Goal: Task Accomplishment & Management: Manage account settings

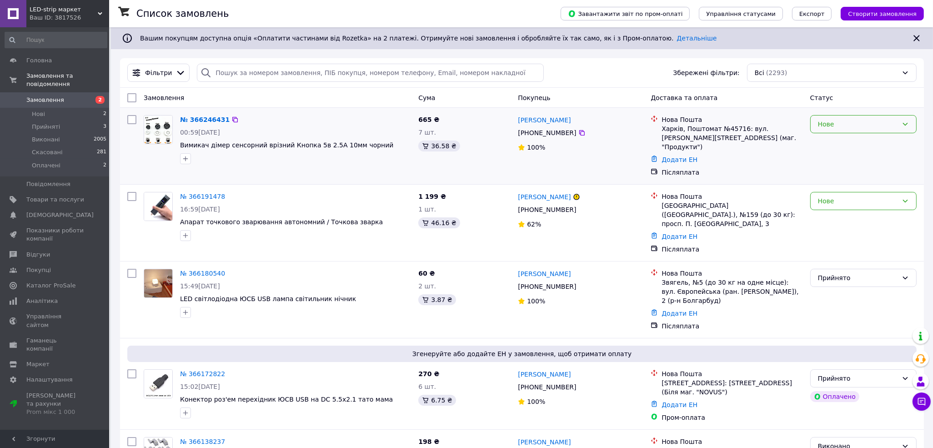
click at [869, 126] on div "Нове" at bounding box center [858, 124] width 80 height 10
click at [854, 142] on li "Прийнято" at bounding box center [864, 144] width 106 height 16
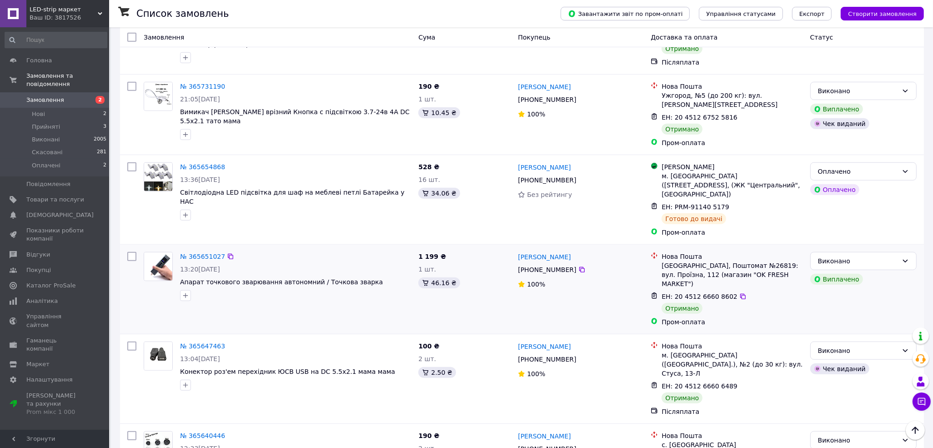
scroll to position [875, 0]
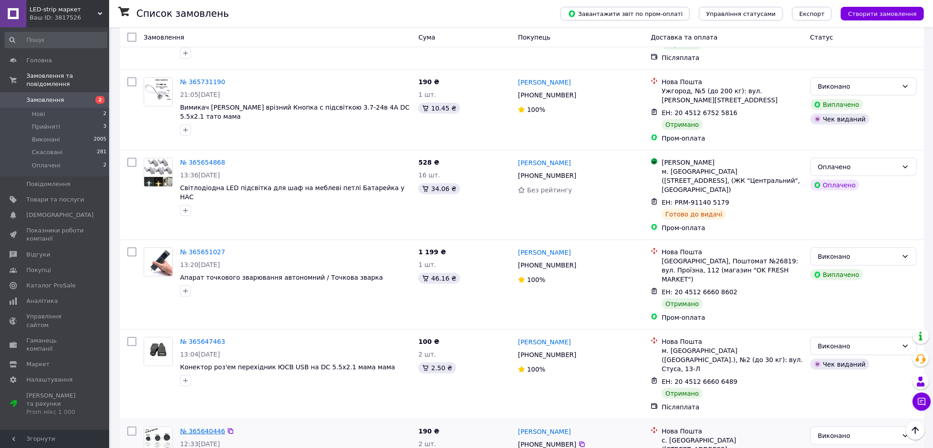
click at [202, 427] on link "№ 365640446" at bounding box center [202, 430] width 45 height 7
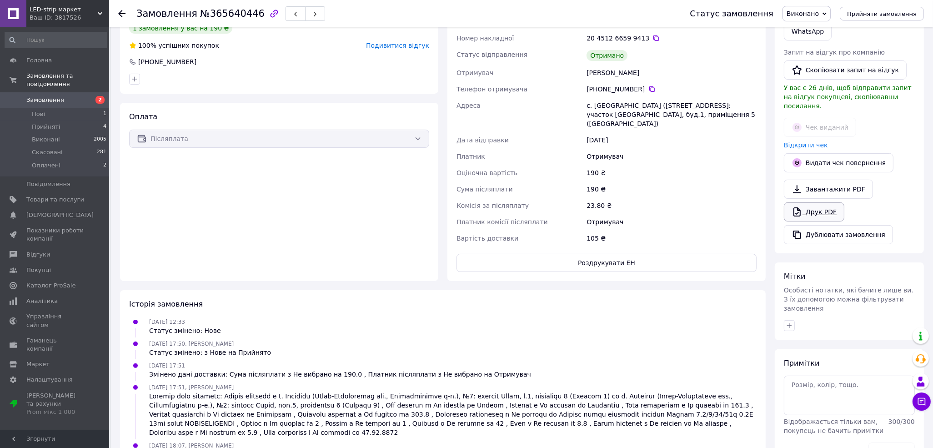
scroll to position [67, 0]
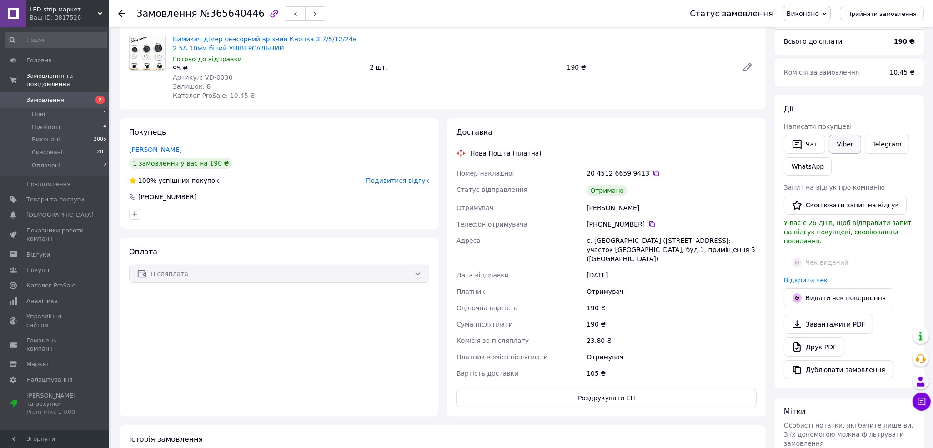
click at [854, 141] on link "Viber" at bounding box center [845, 144] width 32 height 19
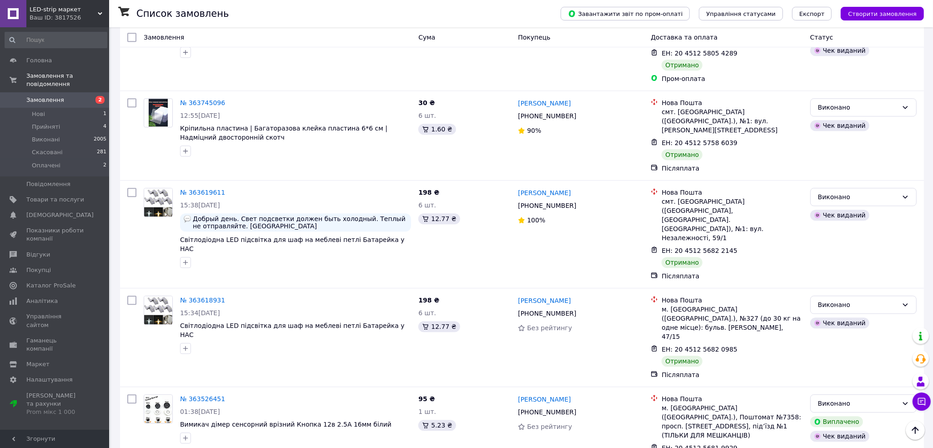
scroll to position [3099, 0]
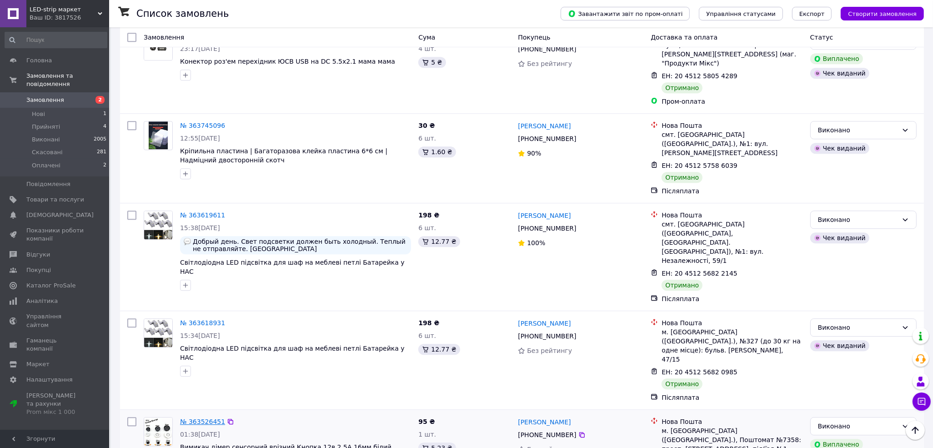
click at [205, 418] on link "№ 363526451" at bounding box center [202, 421] width 45 height 7
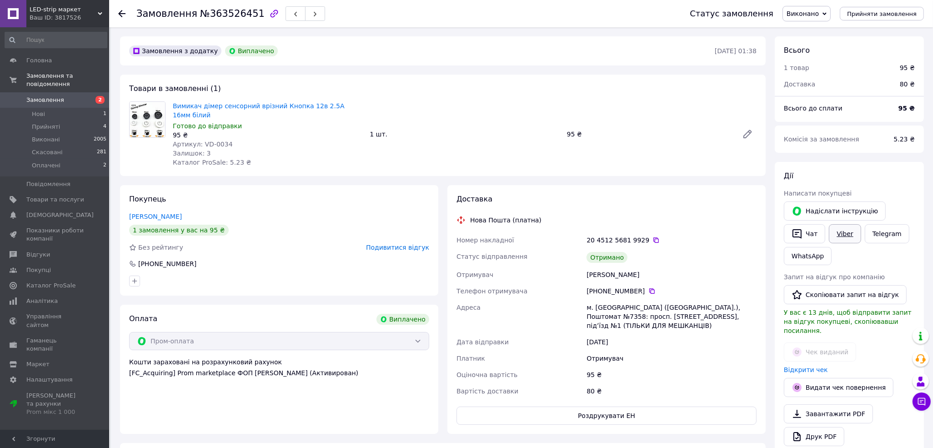
click at [843, 236] on link "Viber" at bounding box center [845, 233] width 32 height 19
click at [50, 96] on span "Замовлення" at bounding box center [45, 100] width 38 height 8
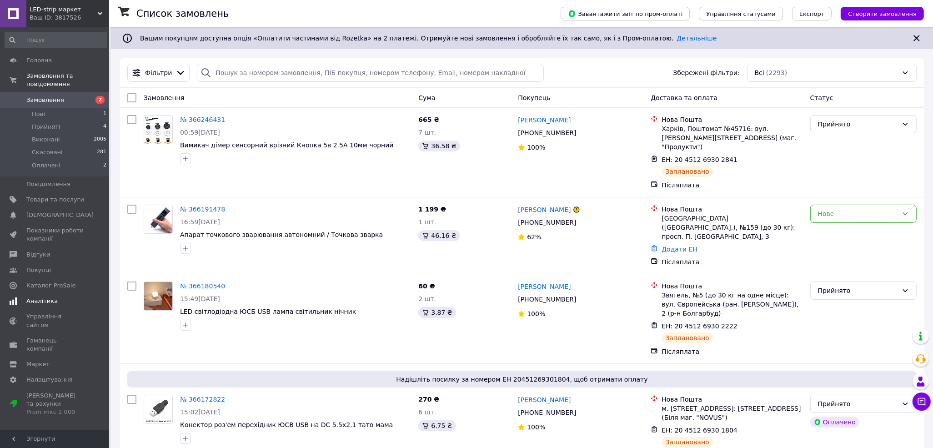
click at [49, 297] on span "Аналітика" at bounding box center [41, 301] width 31 height 8
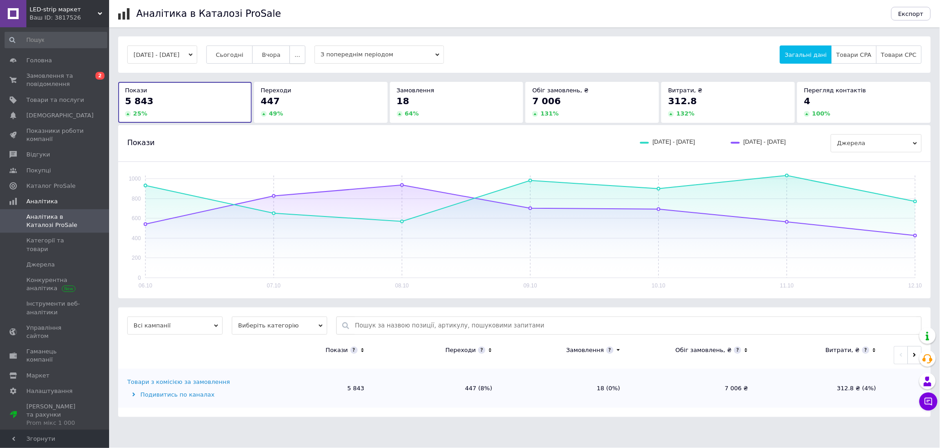
click at [300, 52] on span "..." at bounding box center [297, 54] width 5 height 7
click at [305, 65] on button "Місяць" at bounding box center [279, 72] width 51 height 18
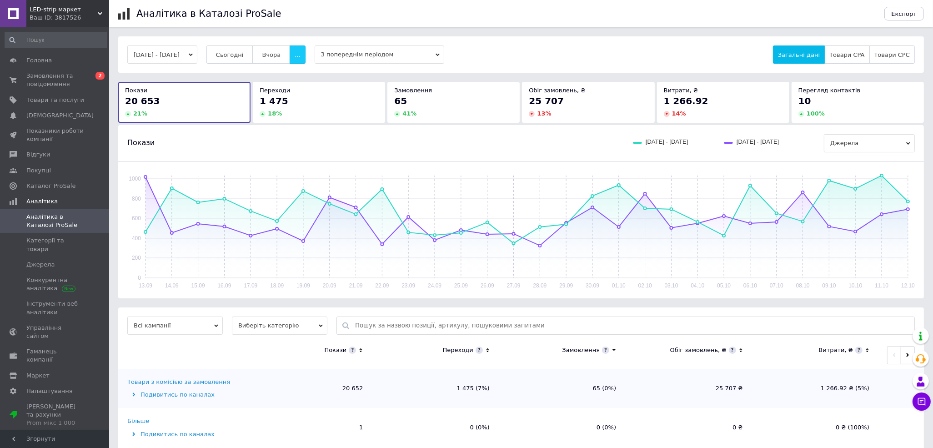
click at [300, 53] on span "..." at bounding box center [297, 54] width 5 height 7
click at [291, 110] on span "2 тижні" at bounding box center [280, 108] width 24 height 7
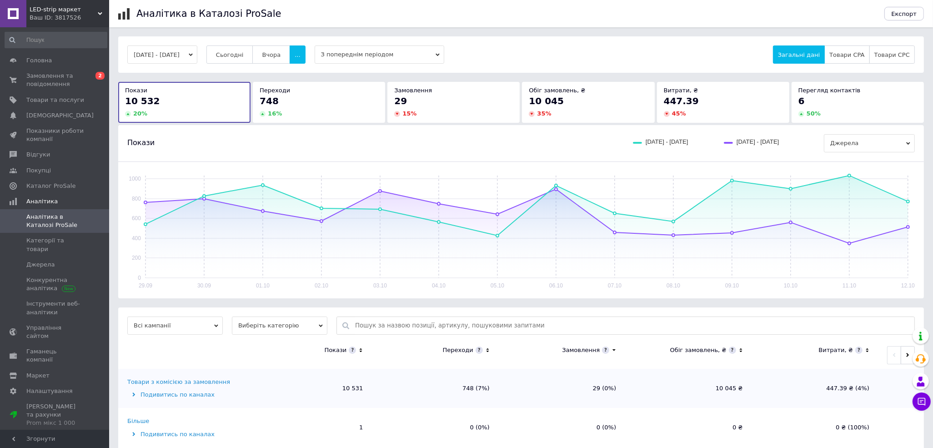
click at [529, 97] on span "10 045" at bounding box center [546, 101] width 35 height 11
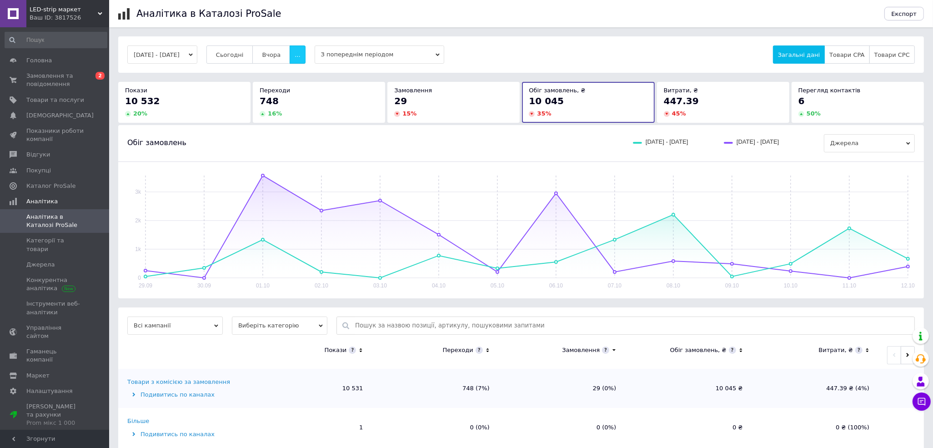
click at [305, 55] on button "..." at bounding box center [297, 54] width 15 height 18
click at [290, 75] on span "Місяць" at bounding box center [279, 72] width 21 height 7
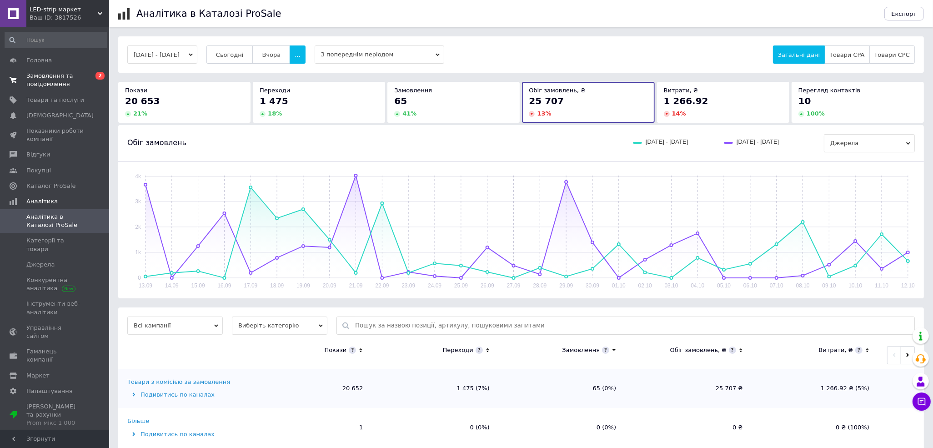
click at [58, 83] on span "Замовлення та повідомлення" at bounding box center [55, 80] width 58 height 16
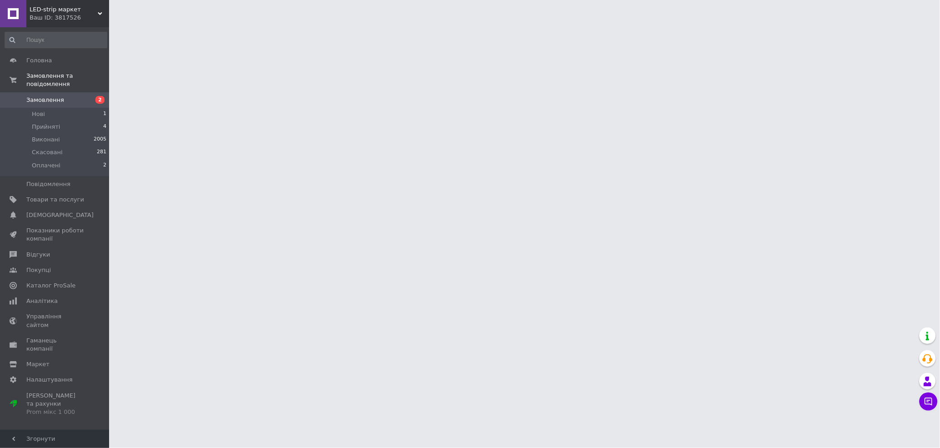
click at [43, 96] on span "Замовлення" at bounding box center [45, 100] width 38 height 8
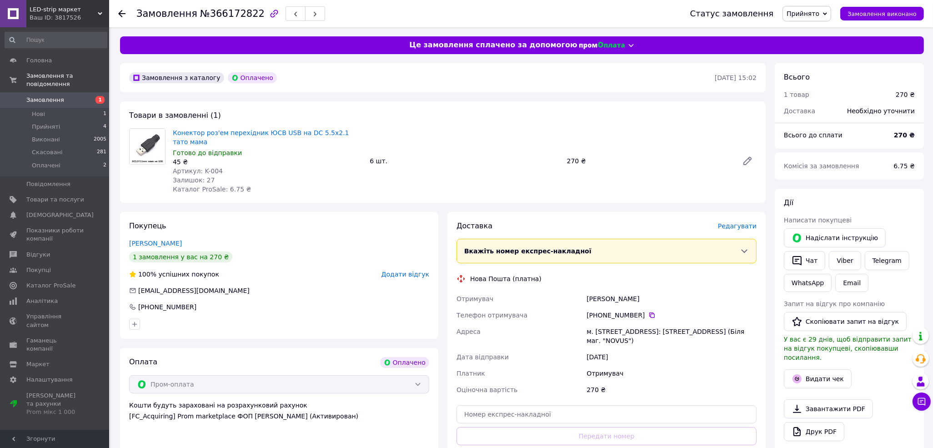
click at [388, 10] on div "Замовлення №366172822" at bounding box center [404, 13] width 536 height 27
click at [895, 374] on div "Видати чек" at bounding box center [849, 378] width 135 height 23
click at [736, 222] on span "Редагувати" at bounding box center [737, 225] width 39 height 7
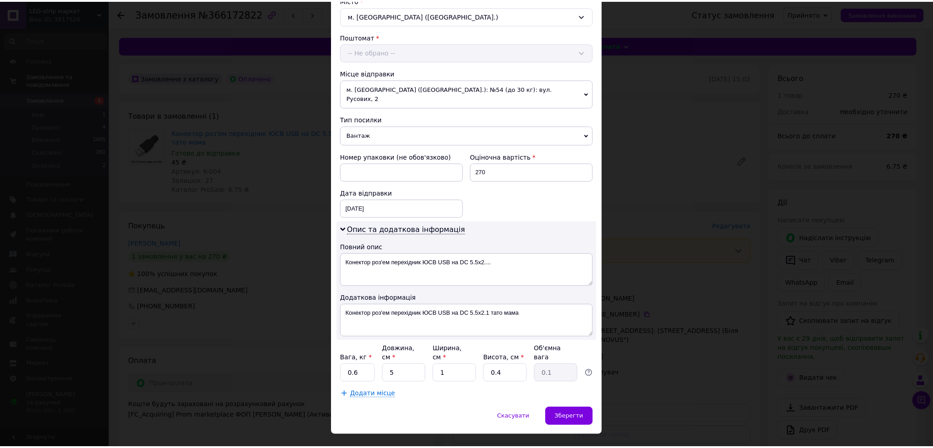
scroll to position [258, 0]
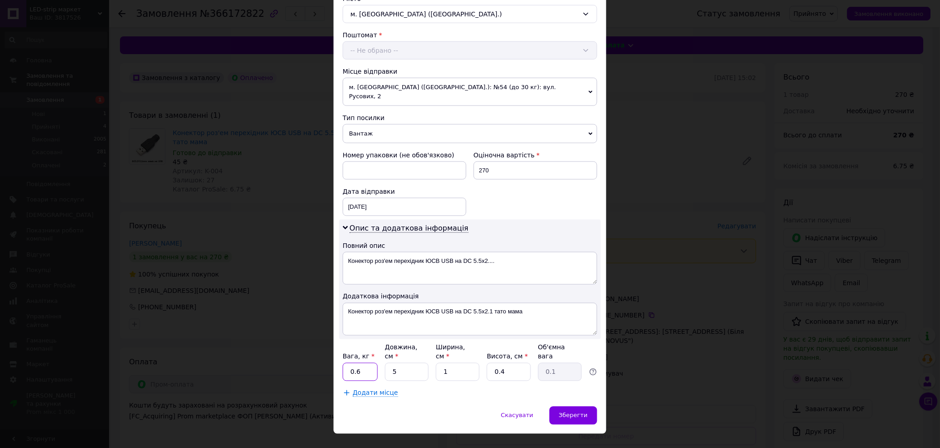
drag, startPoint x: 357, startPoint y: 357, endPoint x: 365, endPoint y: 358, distance: 8.4
click at [364, 363] on input "0.6" at bounding box center [360, 372] width 35 height 18
type input "0.1"
drag, startPoint x: 439, startPoint y: 357, endPoint x: 454, endPoint y: 357, distance: 14.6
click at [454, 363] on input "1" at bounding box center [458, 372] width 44 height 18
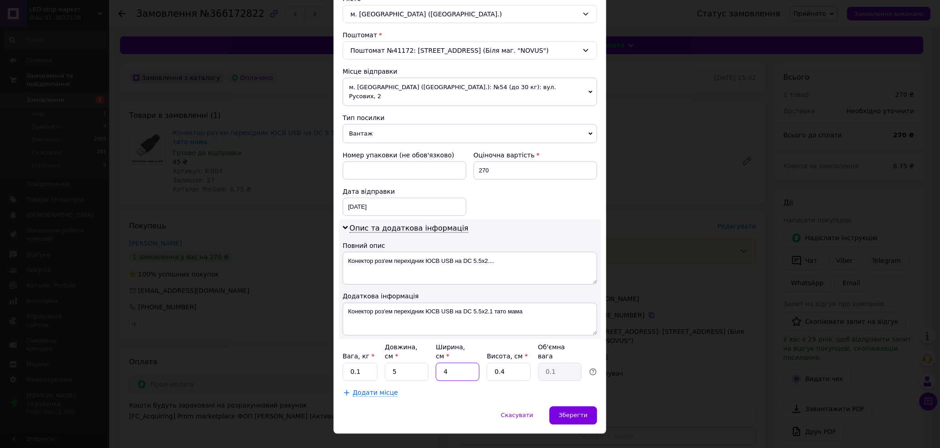
type input "4"
click at [493, 363] on input "0.4" at bounding box center [509, 372] width 44 height 18
type input "1"
click at [589, 407] on div "Зберегти" at bounding box center [574, 416] width 48 height 18
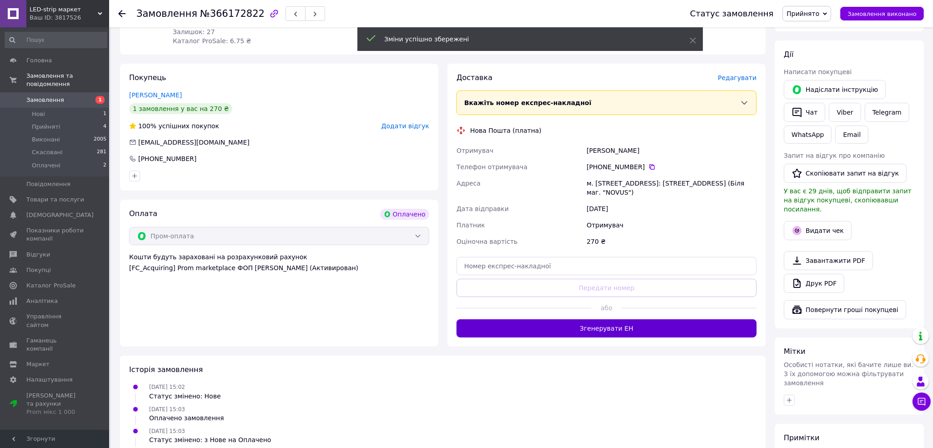
scroll to position [202, 0]
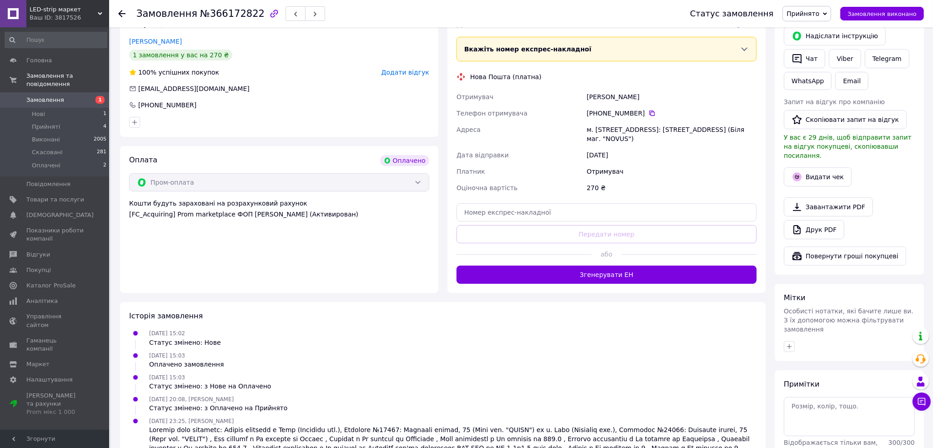
click at [592, 266] on button "Згенерувати ЕН" at bounding box center [607, 275] width 300 height 18
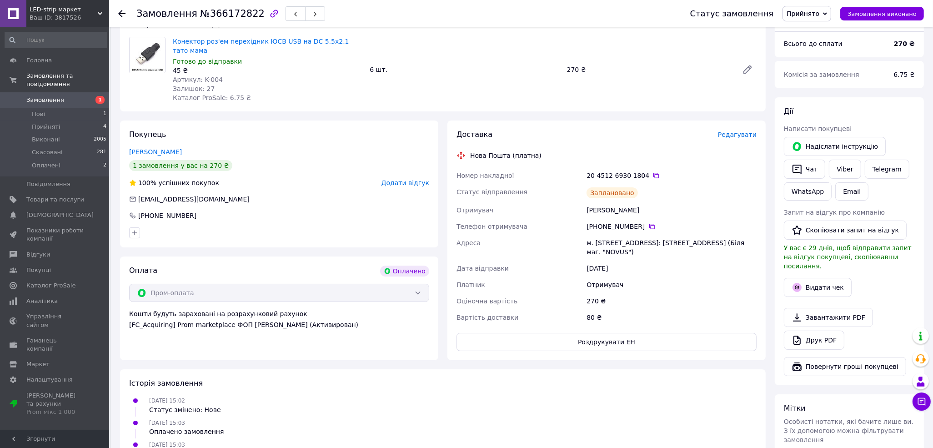
scroll to position [0, 0]
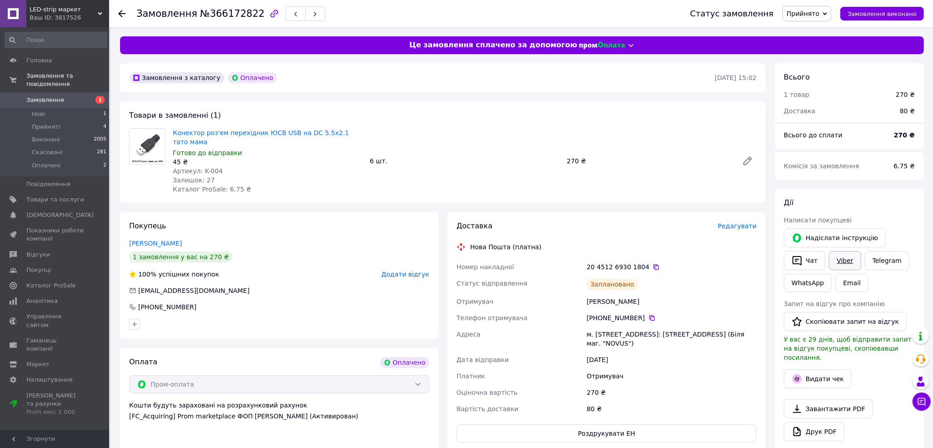
click at [848, 260] on link "Viber" at bounding box center [845, 260] width 32 height 19
click at [889, 285] on div "Надіслати інструкцію   Чат Viber Telegram WhatsApp Email" at bounding box center [849, 259] width 135 height 67
drag, startPoint x: 641, startPoint y: 255, endPoint x: 584, endPoint y: 258, distance: 56.9
click at [585, 259] on div "20 4512 6930 1804" at bounding box center [672, 267] width 174 height 16
copy div "20 4512 6930 1804"
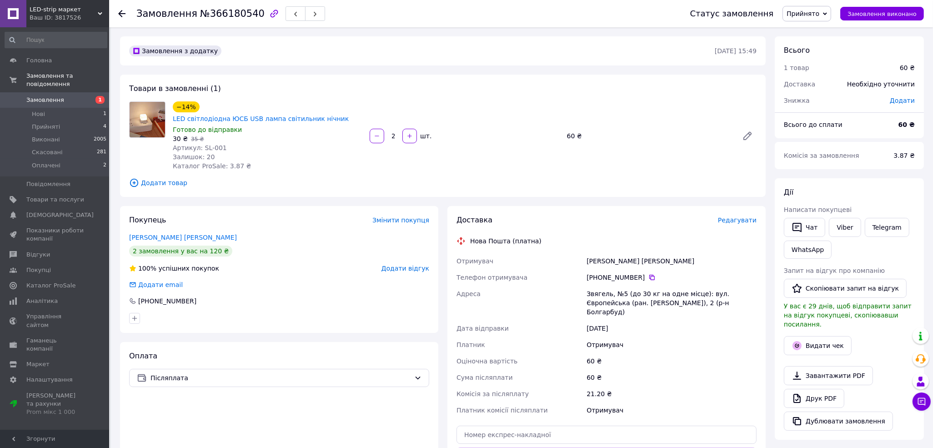
click at [737, 216] on span "Редагувати" at bounding box center [737, 219] width 39 height 7
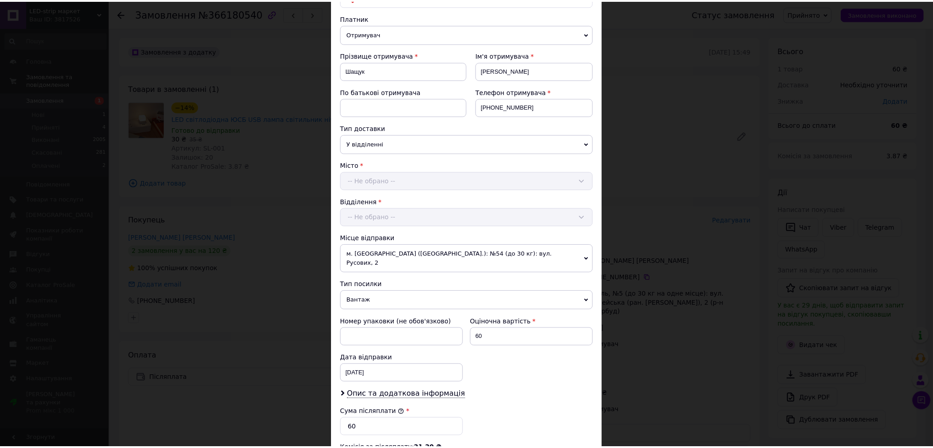
scroll to position [247, 0]
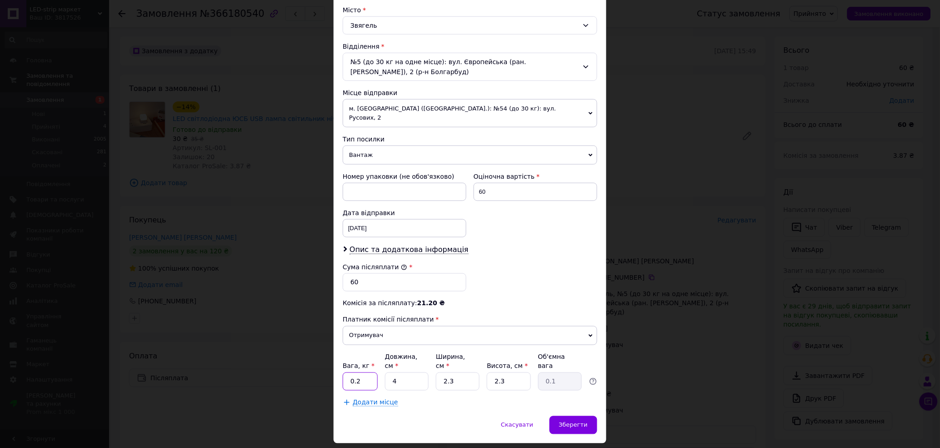
click at [364, 372] on input "0.2" at bounding box center [360, 381] width 35 height 18
drag, startPoint x: 355, startPoint y: 364, endPoint x: 362, endPoint y: 365, distance: 6.4
click at [362, 372] on input "0.2" at bounding box center [360, 381] width 35 height 18
type input "0.1"
drag, startPoint x: 439, startPoint y: 365, endPoint x: 457, endPoint y: 368, distance: 18.5
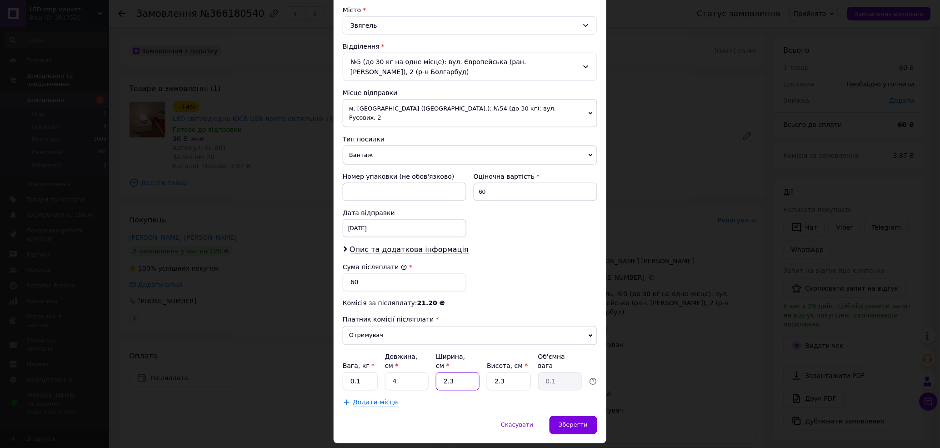
click at [457, 372] on input "2.3" at bounding box center [458, 381] width 44 height 18
type input "4"
click at [573, 416] on div "Зберегти" at bounding box center [574, 425] width 48 height 18
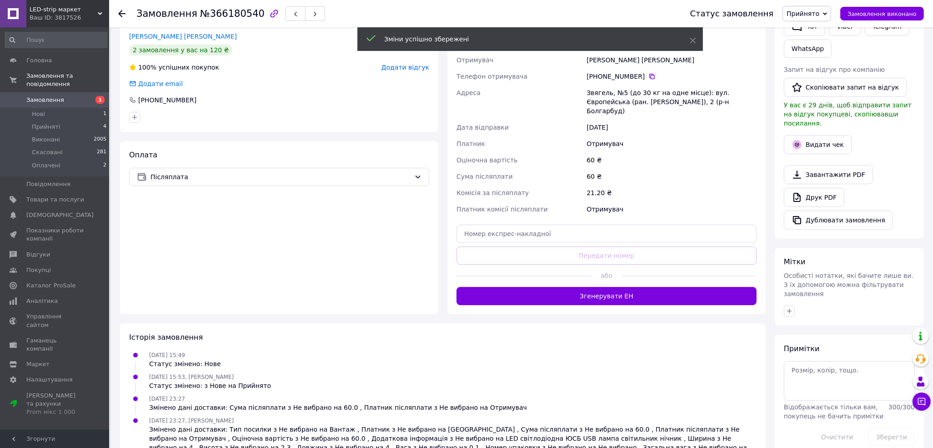
scroll to position [203, 0]
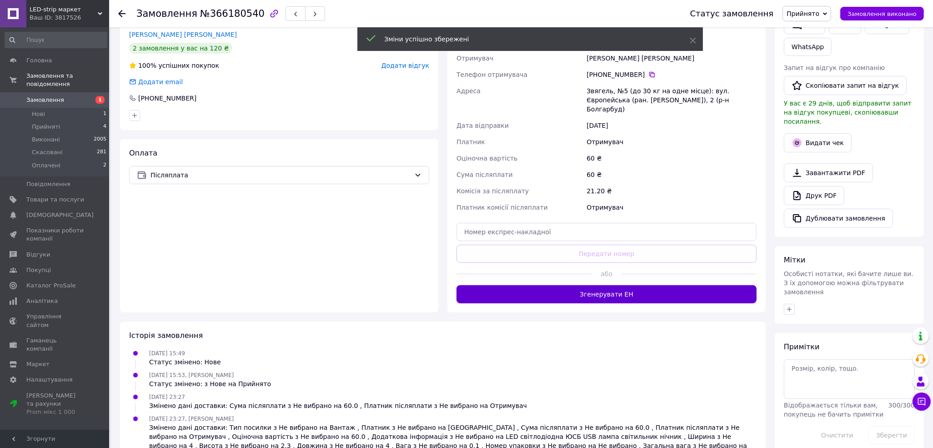
click at [589, 285] on button "Згенерувати ЕН" at bounding box center [607, 294] width 300 height 18
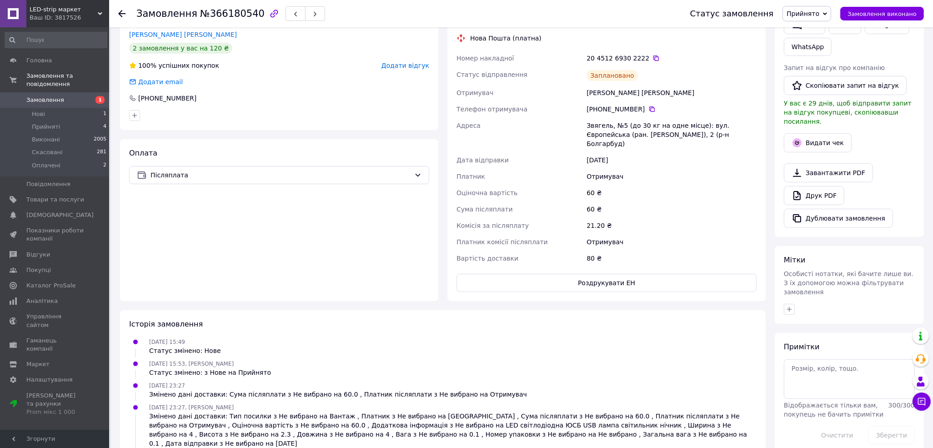
scroll to position [136, 0]
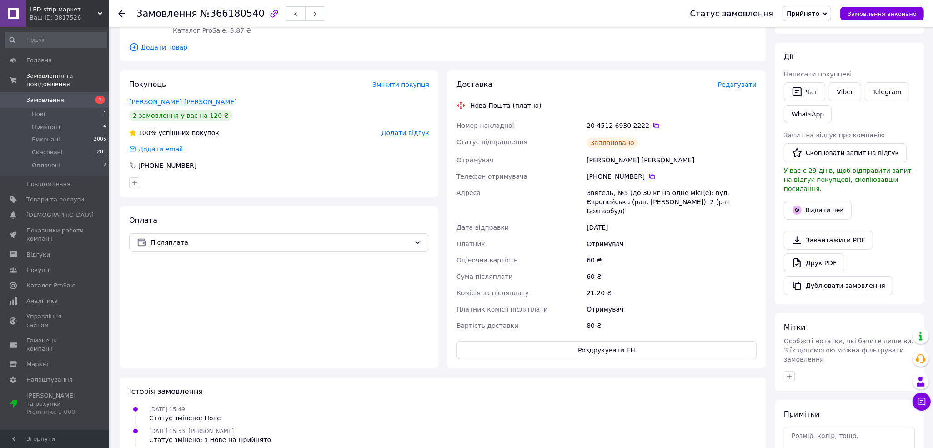
click at [158, 98] on link "Шащук Дмитро" at bounding box center [183, 101] width 108 height 7
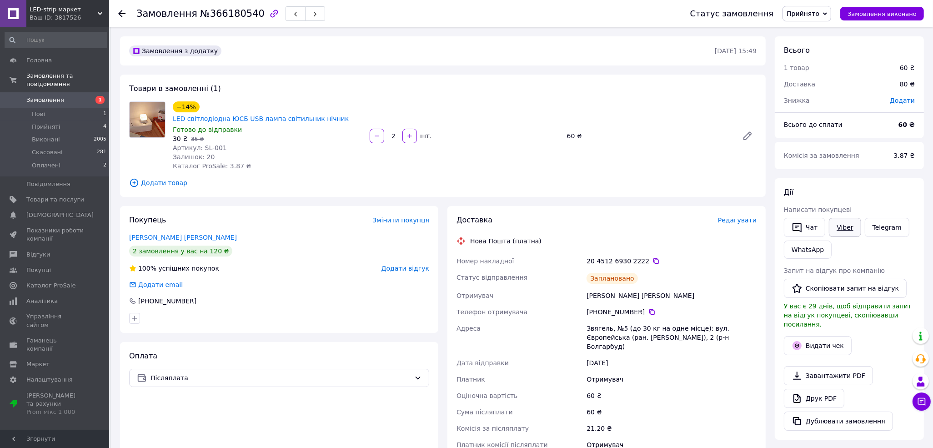
click at [844, 226] on link "Viber" at bounding box center [845, 227] width 32 height 19
click at [843, 228] on link "Viber" at bounding box center [845, 227] width 32 height 19
click at [876, 187] on div "Дії" at bounding box center [849, 192] width 131 height 10
drag, startPoint x: 640, startPoint y: 249, endPoint x: 580, endPoint y: 253, distance: 60.1
click at [580, 253] on div "Номер накладної 20 4512 6930 2222   Статус відправлення Заплановано Отримувач Ш…" at bounding box center [607, 361] width 304 height 216
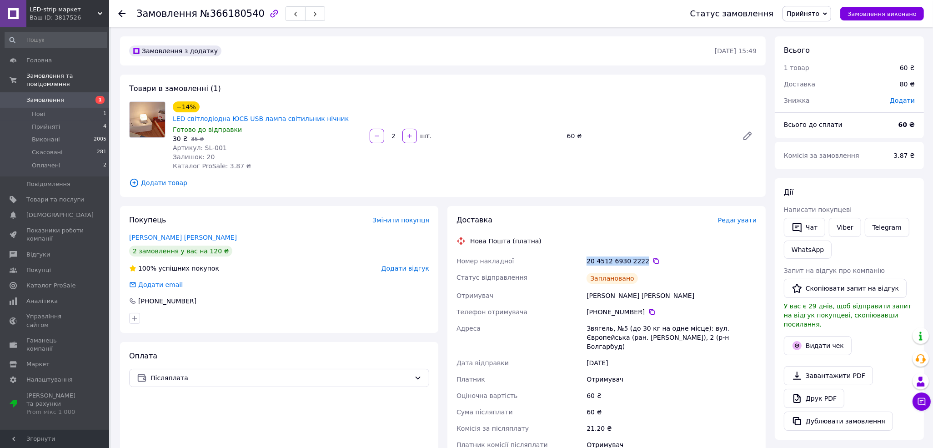
copy div "Номер накладної 20 4512 6930 2222"
drag, startPoint x: 890, startPoint y: 181, endPoint x: 872, endPoint y: 188, distance: 19.4
click at [889, 182] on div "Дії Написати покупцеві   Чат Viber Telegram WhatsApp Запит на відгук про компан…" at bounding box center [849, 309] width 149 height 262
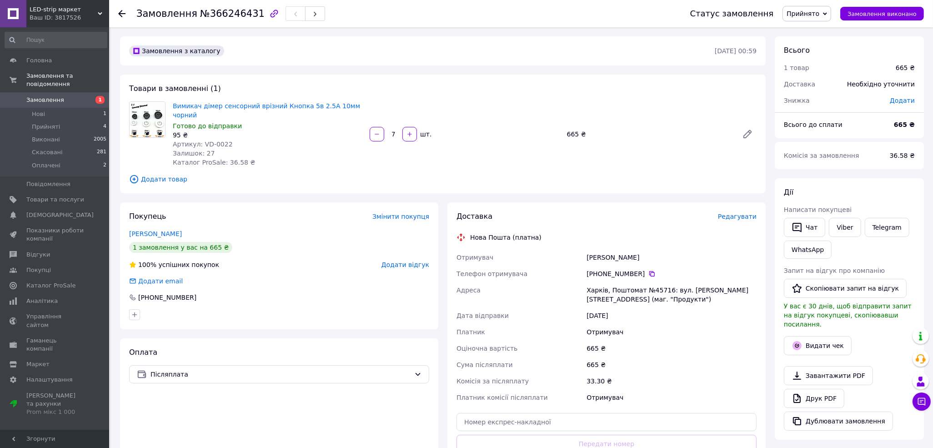
click at [748, 212] on div "Доставка Редагувати Нова Пошта (платна) Отримувач Забєлін Денис Телефон отримув…" at bounding box center [607, 352] width 300 height 282
click at [740, 213] on span "Редагувати" at bounding box center [737, 216] width 39 height 7
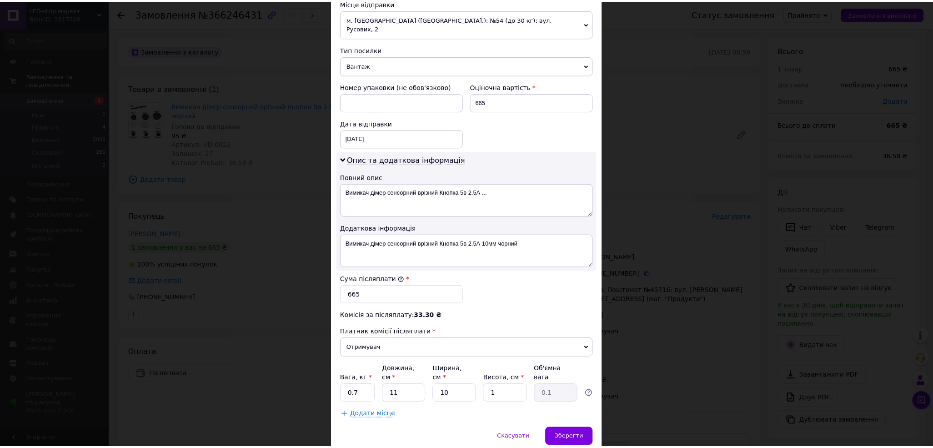
scroll to position [337, 0]
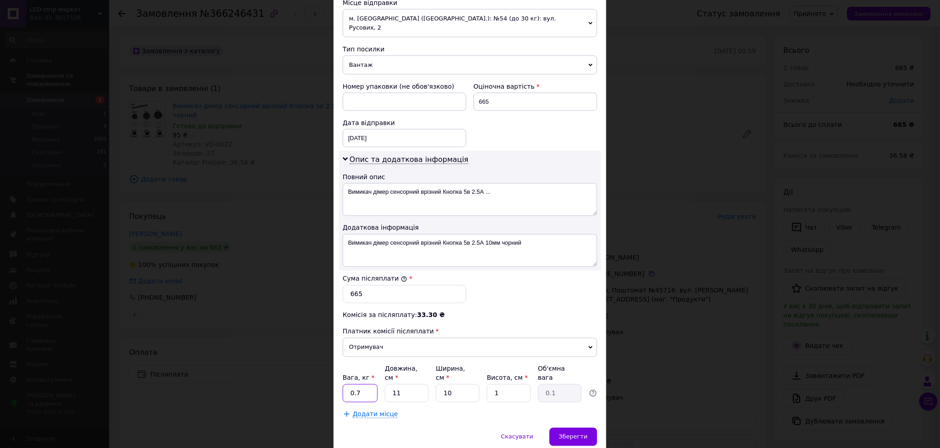
drag, startPoint x: 355, startPoint y: 367, endPoint x: 364, endPoint y: 367, distance: 9.1
click at [364, 384] on input "0.7" at bounding box center [360, 393] width 35 height 18
type input "0.1"
click at [570, 428] on div "Зберегти" at bounding box center [574, 437] width 48 height 18
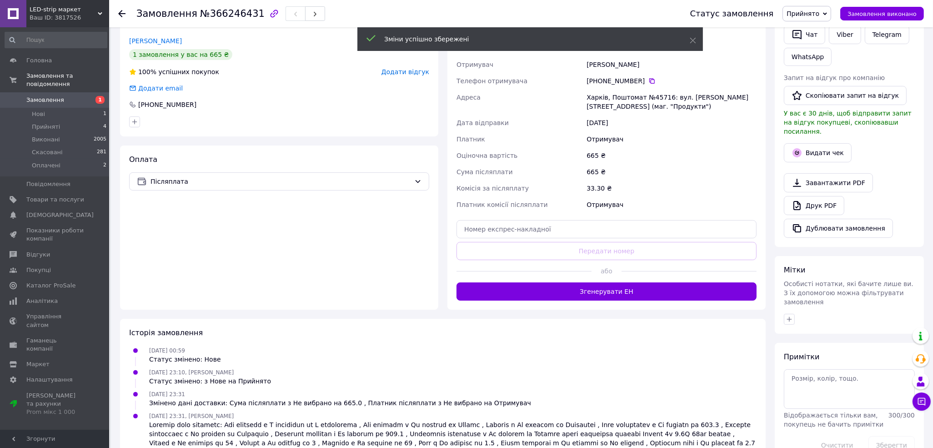
scroll to position [210, 0]
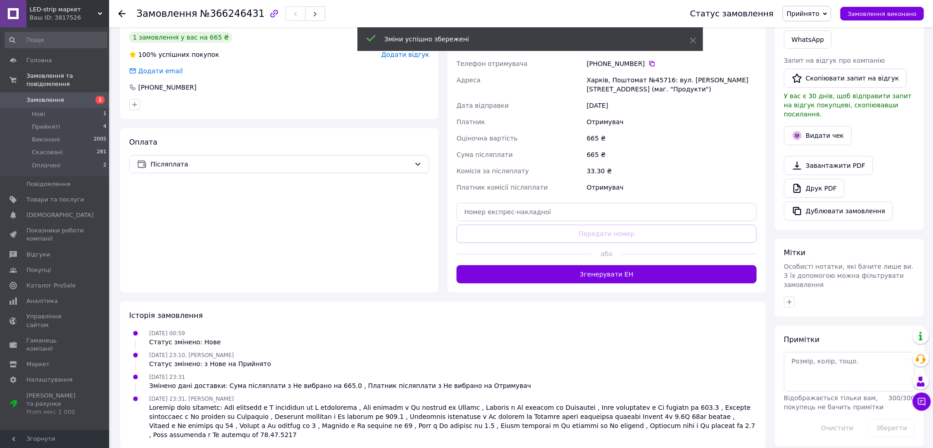
click at [603, 251] on div "або" at bounding box center [607, 254] width 300 height 22
click at [599, 265] on button "Згенерувати ЕН" at bounding box center [607, 274] width 300 height 18
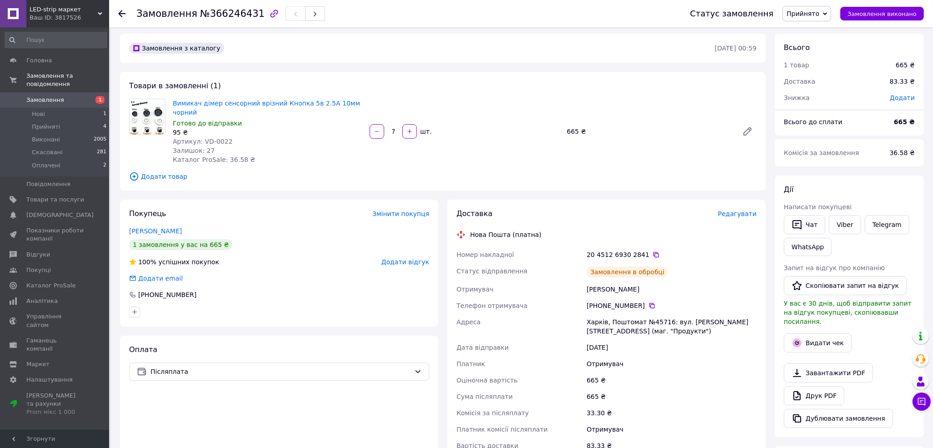
scroll to position [0, 0]
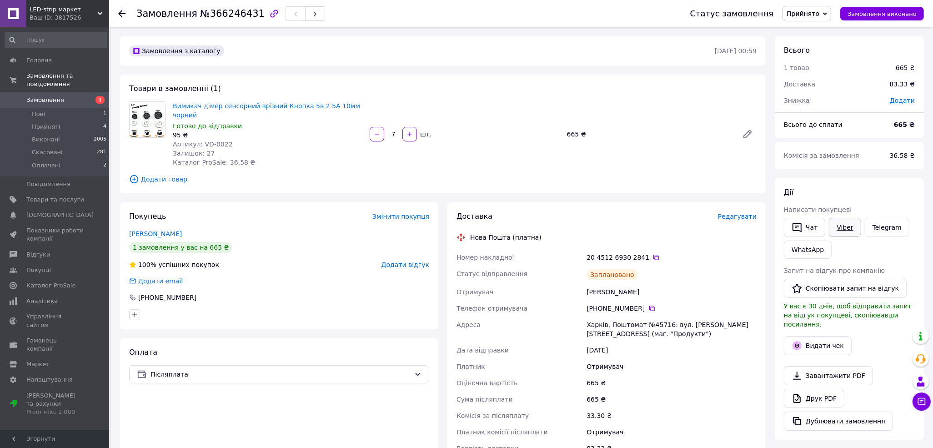
click at [848, 231] on link "Viber" at bounding box center [845, 227] width 32 height 19
drag, startPoint x: 860, startPoint y: 192, endPoint x: 844, endPoint y: 192, distance: 15.9
click at [859, 192] on div "Дії" at bounding box center [849, 192] width 131 height 10
click at [639, 253] on div "20 4512 6930 2841" at bounding box center [672, 257] width 170 height 9
click at [640, 253] on div "20 4512 6930 2841" at bounding box center [672, 257] width 170 height 9
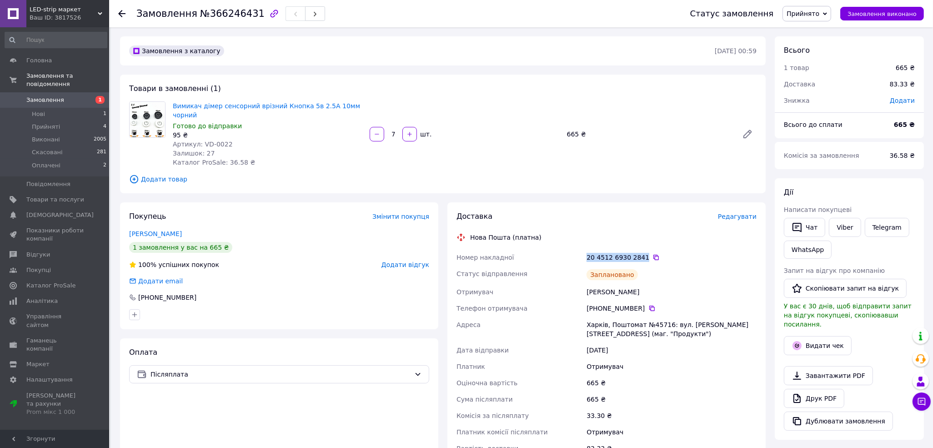
drag, startPoint x: 639, startPoint y: 248, endPoint x: 584, endPoint y: 252, distance: 55.2
click at [585, 252] on div "20 4512 6930 2841" at bounding box center [672, 257] width 174 height 16
copy div "20 4512 6930 2841"
